Goal: Task Accomplishment & Management: Complete application form

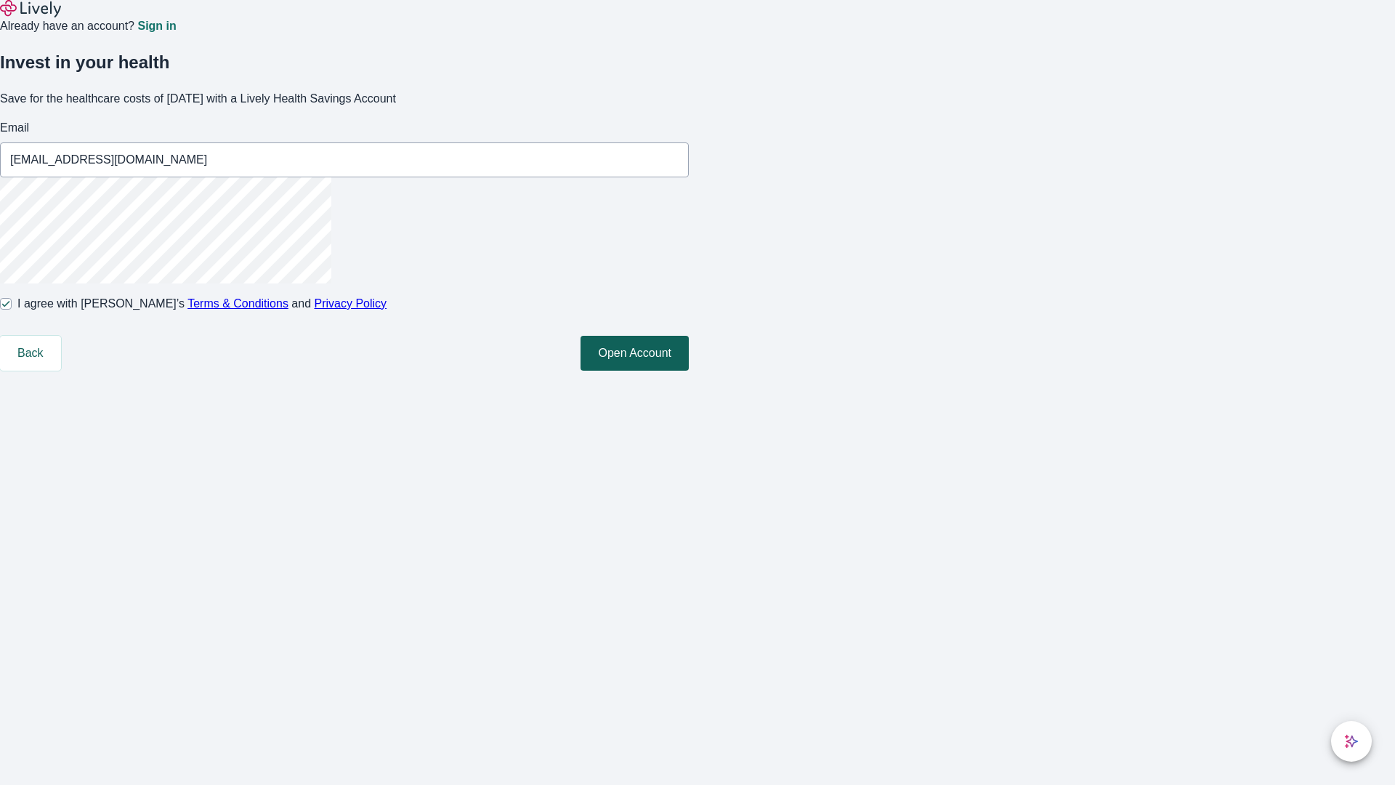
click at [689, 370] on button "Open Account" at bounding box center [634, 353] width 108 height 35
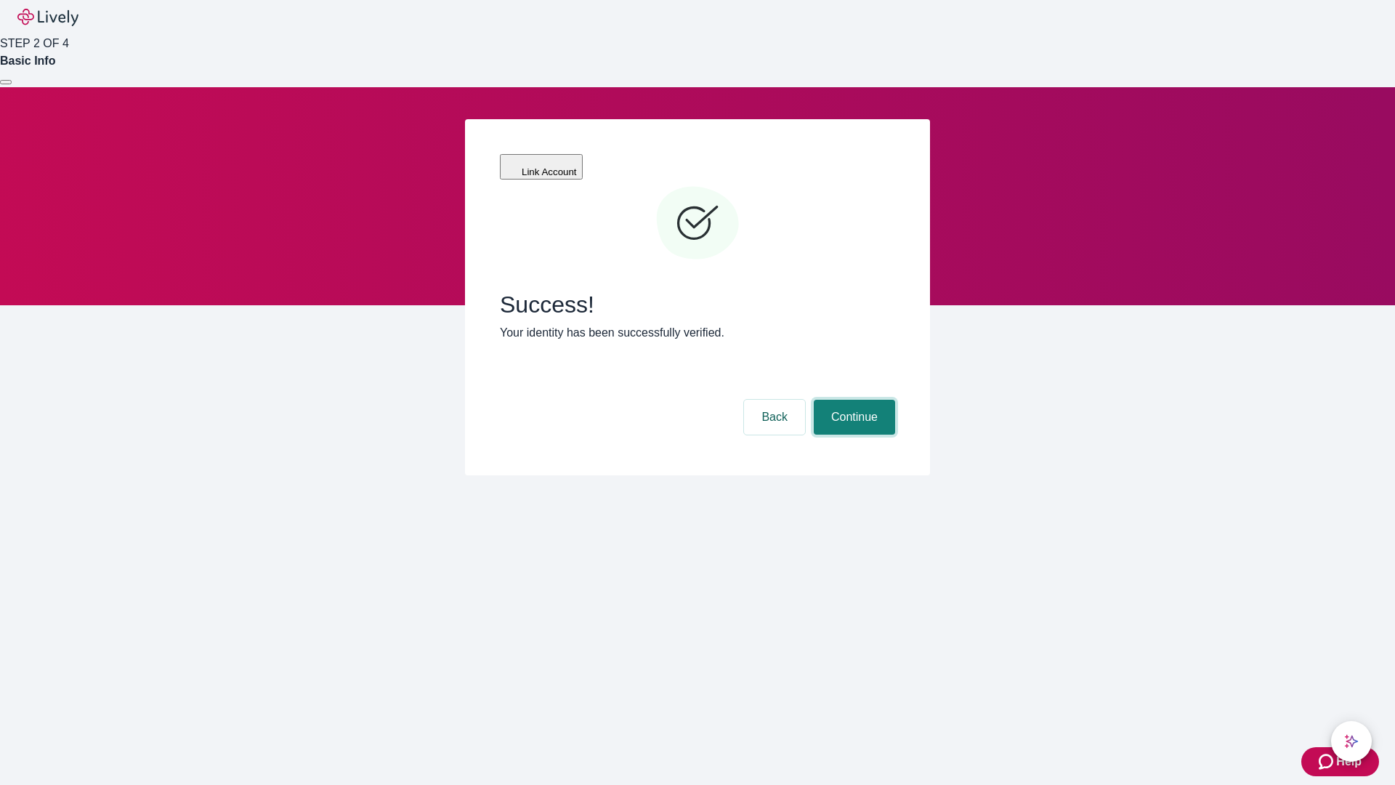
click at [852, 400] on button "Continue" at bounding box center [854, 417] width 81 height 35
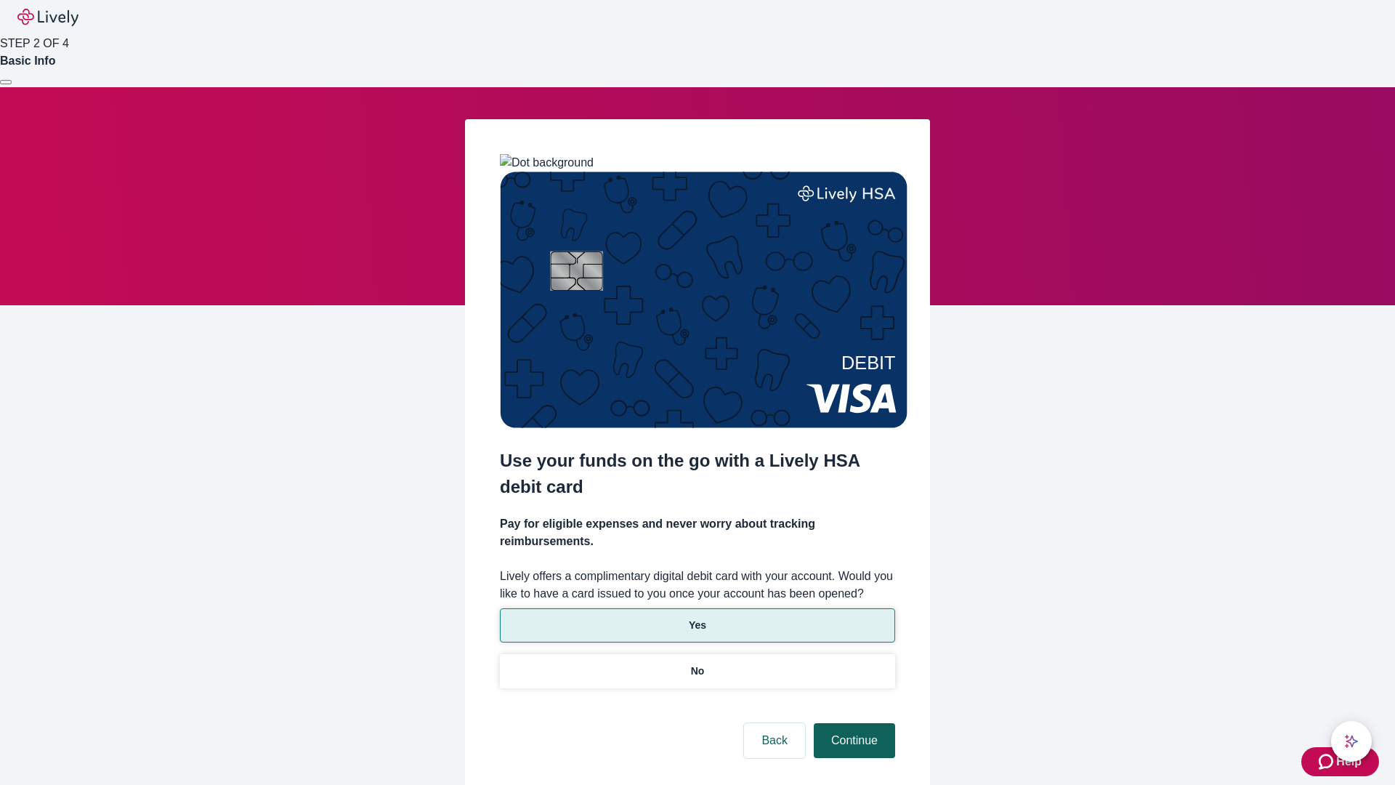
click at [697, 663] on p "No" at bounding box center [698, 670] width 14 height 15
click at [852, 723] on button "Continue" at bounding box center [854, 740] width 81 height 35
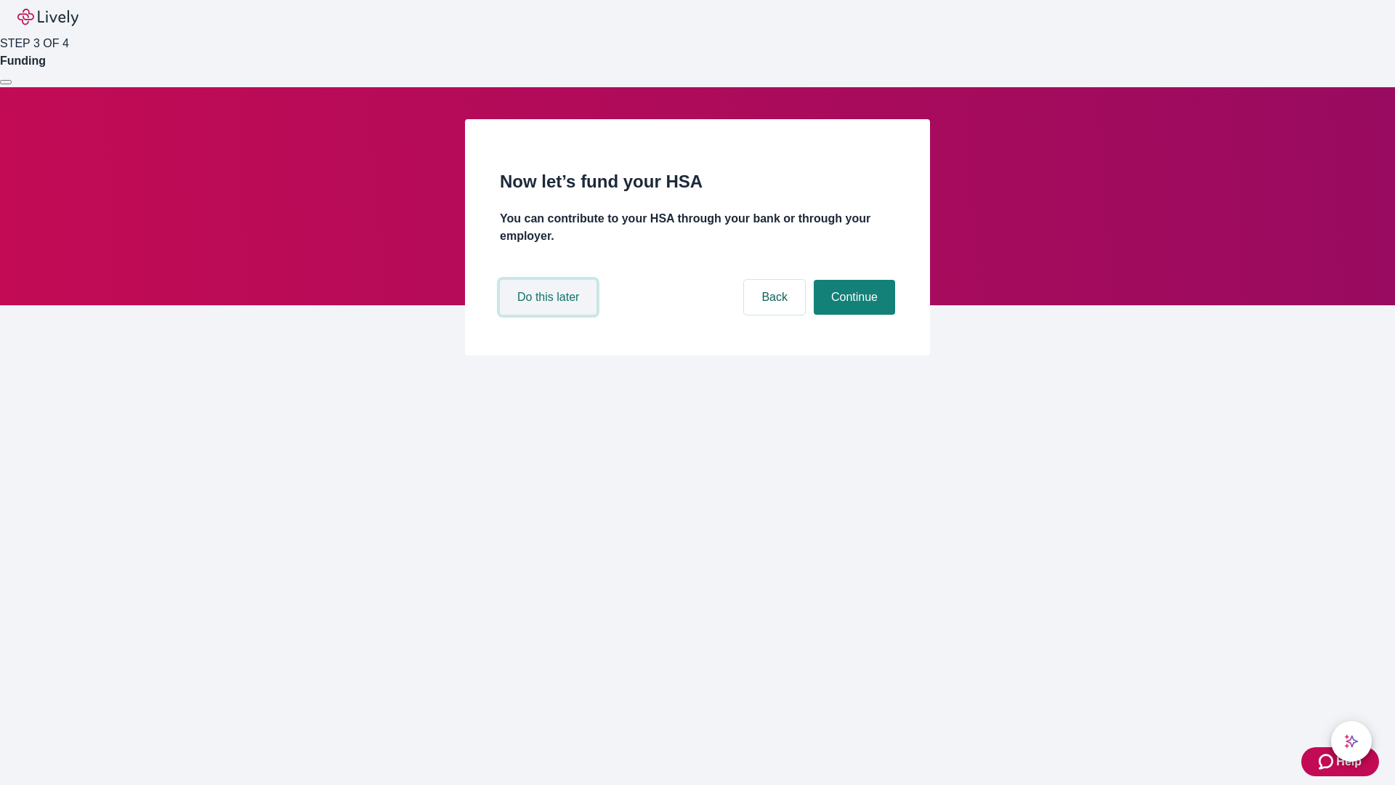
click at [550, 315] on button "Do this later" at bounding box center [548, 297] width 97 height 35
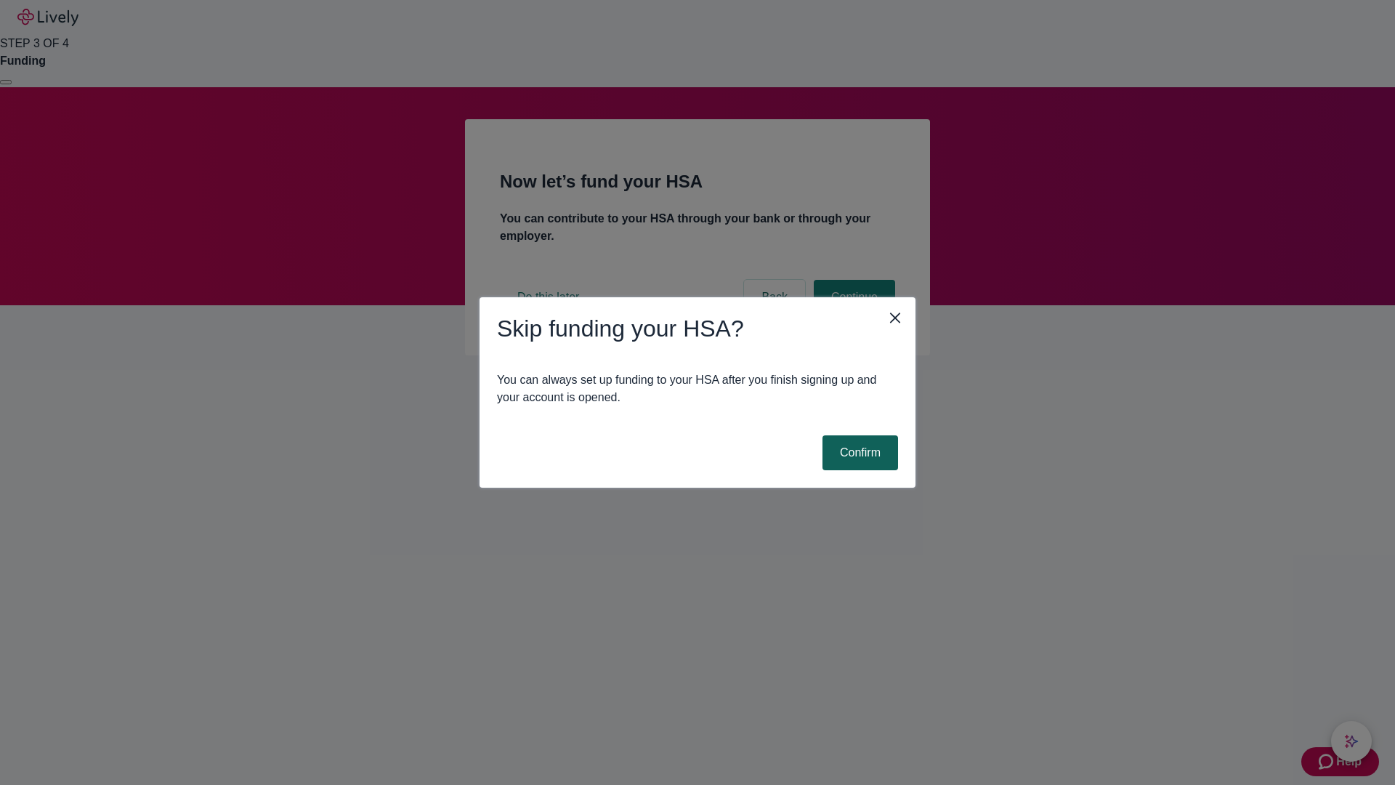
click at [858, 453] on button "Confirm" at bounding box center [860, 452] width 76 height 35
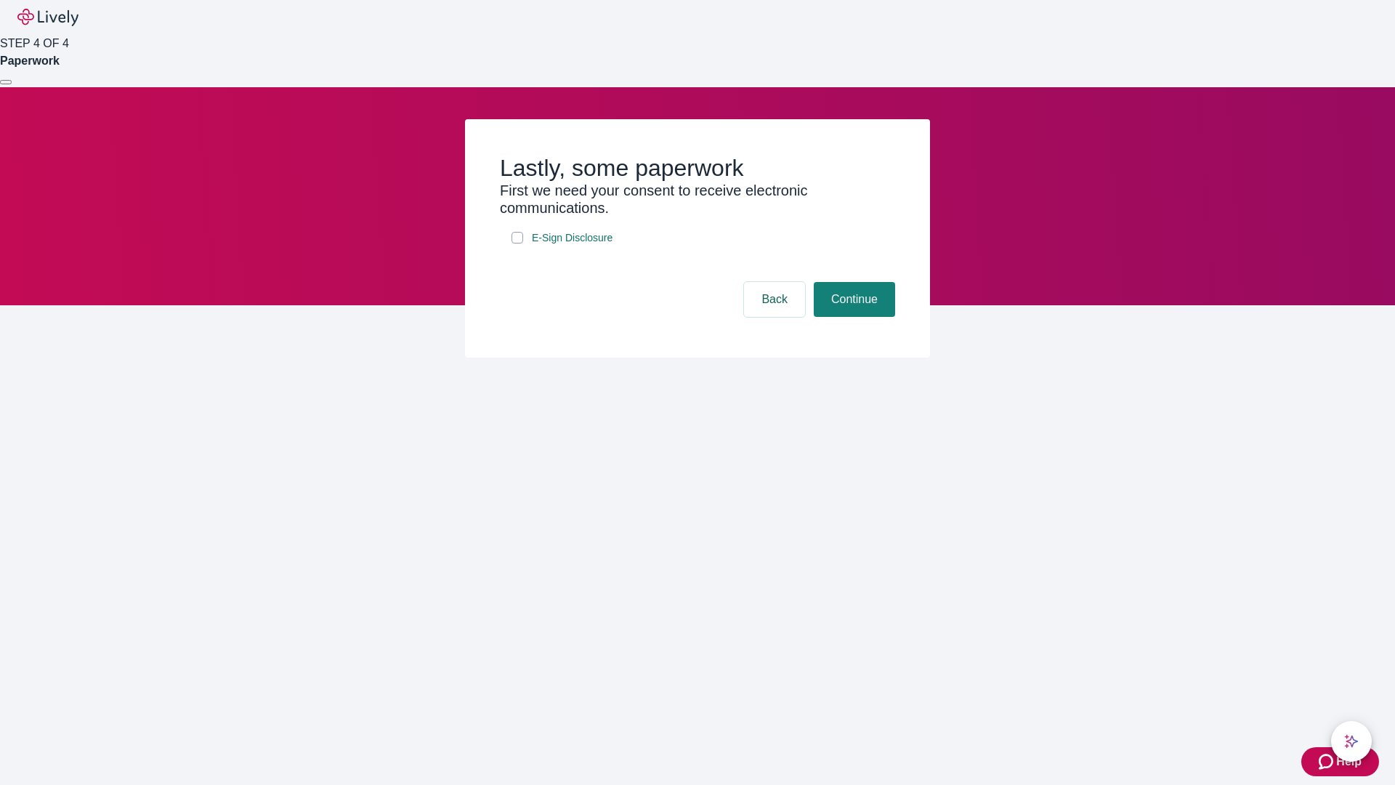
click at [517, 243] on input "E-Sign Disclosure" at bounding box center [517, 238] width 12 height 12
checkbox input "true"
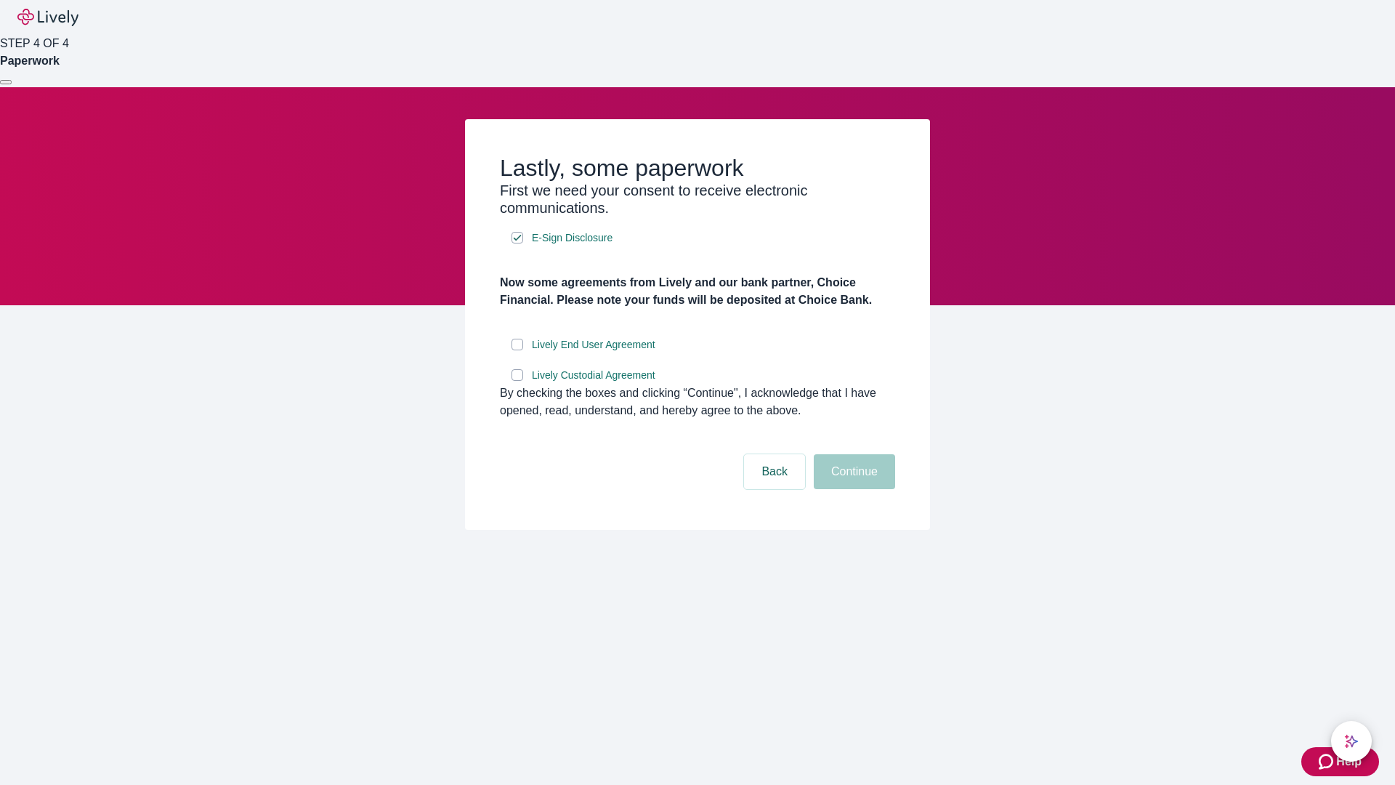
click at [517, 350] on input "Lively End User Agreement" at bounding box center [517, 345] width 12 height 12
checkbox input "true"
click at [517, 381] on input "Lively Custodial Agreement" at bounding box center [517, 375] width 12 height 12
checkbox input "true"
click at [852, 489] on button "Continue" at bounding box center [854, 471] width 81 height 35
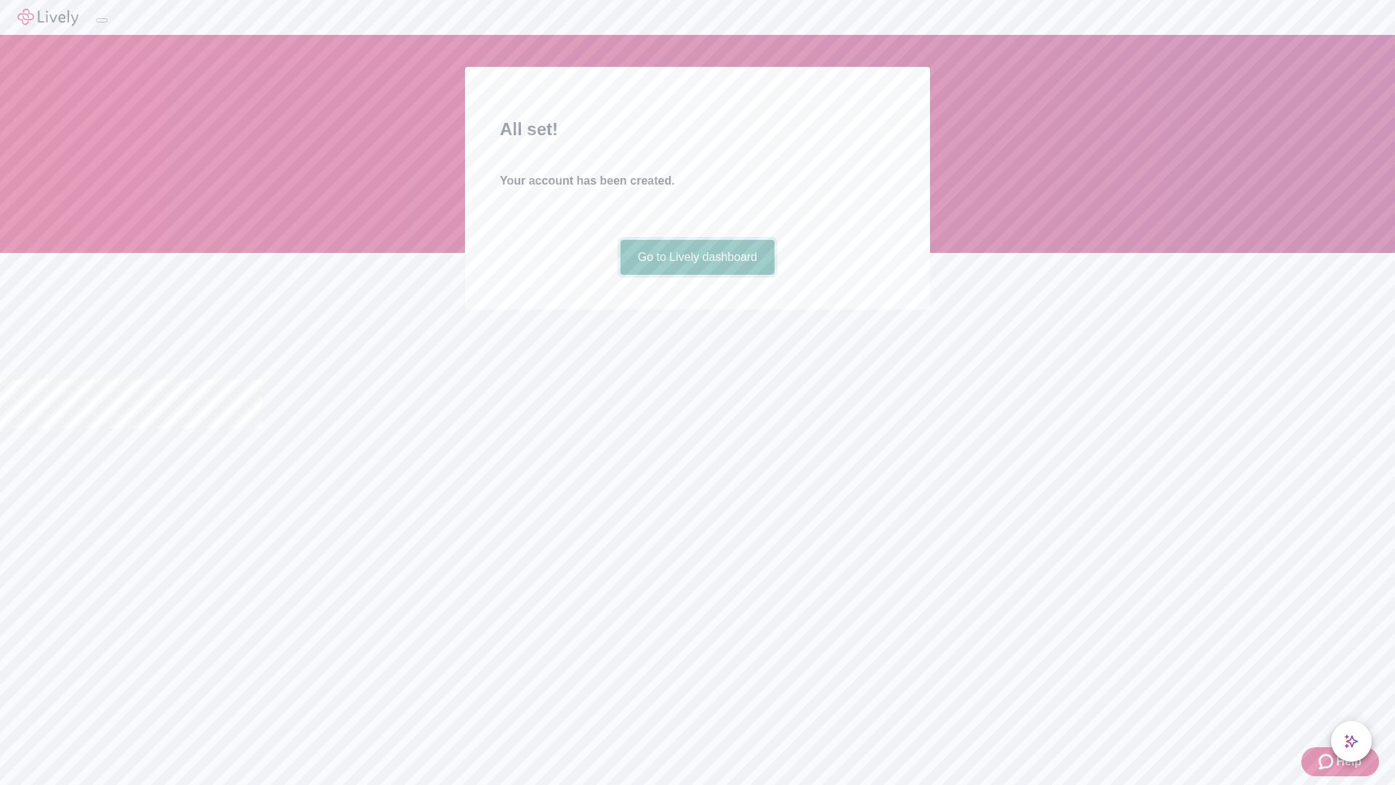
click at [697, 275] on link "Go to Lively dashboard" at bounding box center [697, 257] width 155 height 35
